Goal: Task Accomplishment & Management: Manage account settings

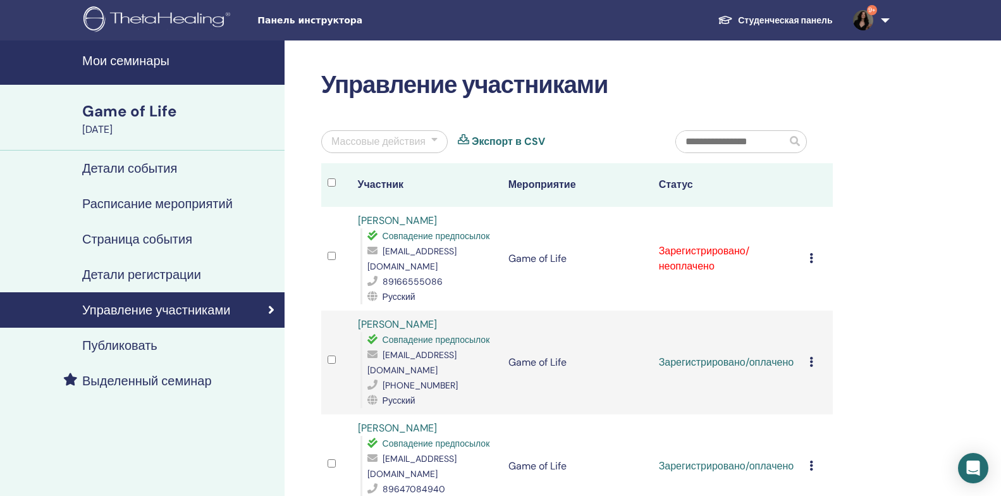
click at [813, 251] on div "Отменить регистрацию Не выполнять автоматическую сертификацию Отметить как опла…" at bounding box center [819, 258] width 18 height 15
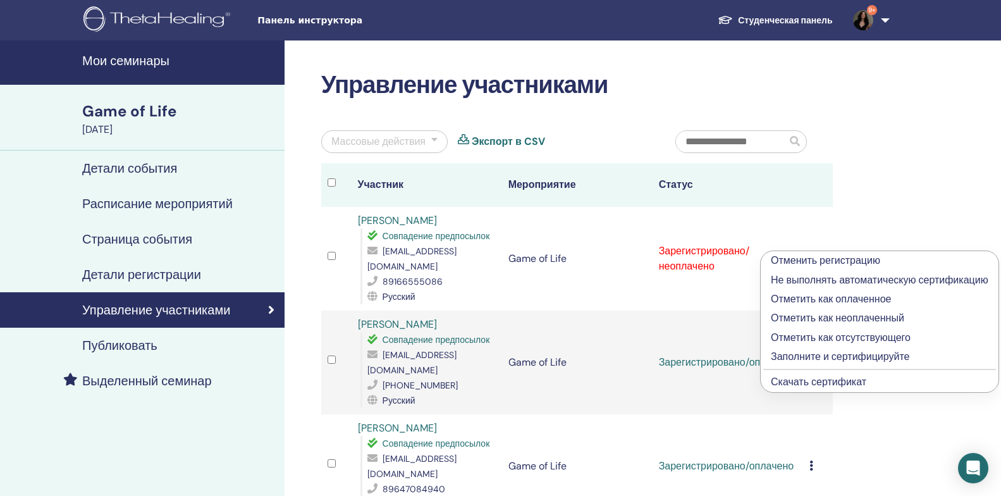
click at [810, 300] on p "Отметить как оплаченное" at bounding box center [880, 299] width 218 height 15
